Goal: Task Accomplishment & Management: Manage account settings

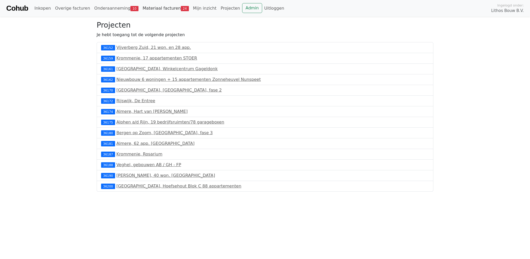
click at [161, 11] on link "Materiaal facturen 24" at bounding box center [166, 8] width 50 height 10
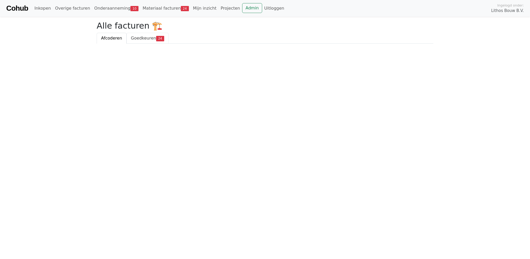
click at [146, 37] on span "Goedkeuren" at bounding box center [143, 38] width 25 height 5
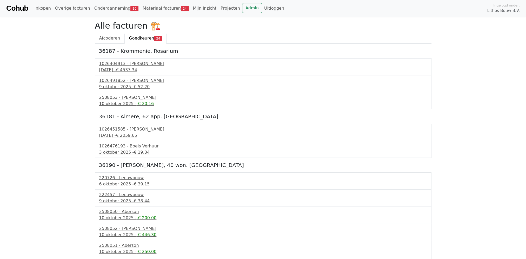
click at [138, 104] on span "-€ 20.16" at bounding box center [144, 103] width 17 height 5
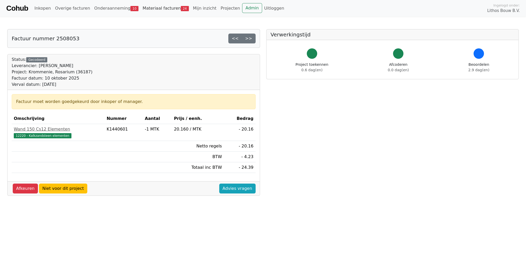
click at [148, 10] on link "Materiaal facturen 24" at bounding box center [166, 8] width 50 height 10
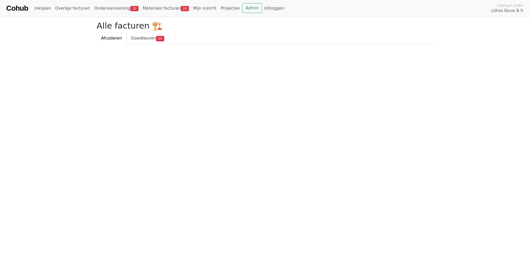
click at [145, 40] on span "Goedkeuren" at bounding box center [143, 38] width 25 height 5
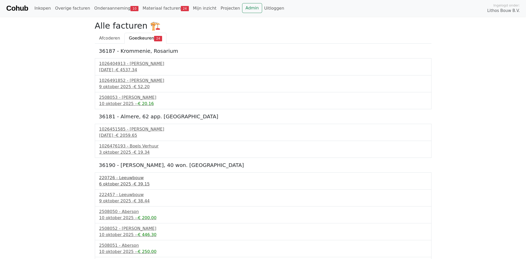
click at [137, 183] on span "€ 39.15" at bounding box center [142, 183] width 16 height 5
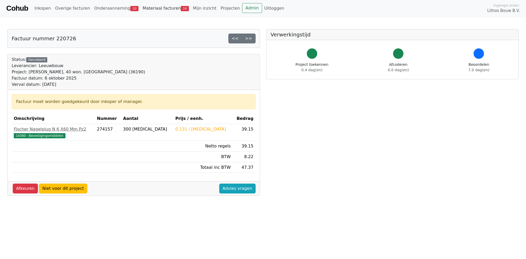
click at [141, 8] on link "Materiaal facturen 24" at bounding box center [166, 8] width 50 height 10
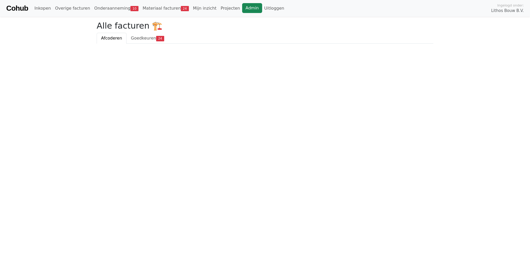
click at [242, 5] on link "Admin" at bounding box center [252, 8] width 20 height 10
